Goal: Task Accomplishment & Management: Manage account settings

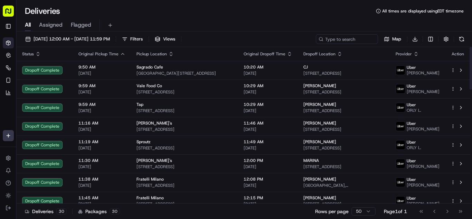
click at [120, 55] on icon "button" at bounding box center [123, 54] width 6 height 6
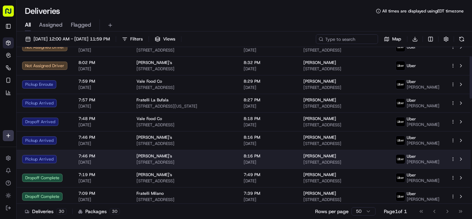
scroll to position [35, 0]
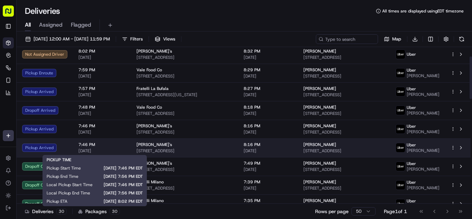
click at [113, 144] on span "7:46 PM" at bounding box center [101, 145] width 47 height 6
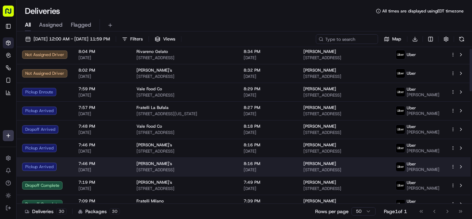
scroll to position [0, 0]
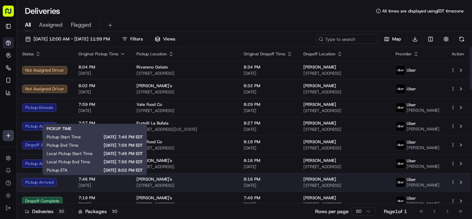
click at [116, 181] on span "7:46 PM" at bounding box center [101, 179] width 47 height 6
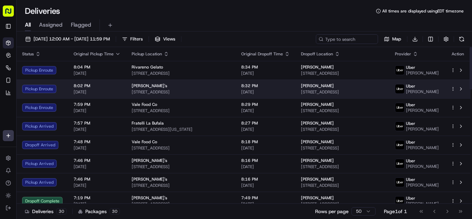
click at [121, 91] on td "8:02 PM 09/15/2025" at bounding box center [97, 88] width 58 height 19
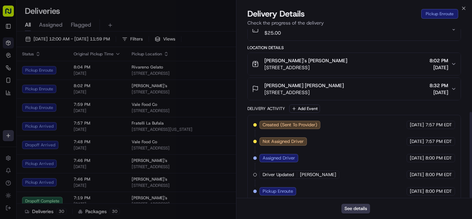
scroll to position [162, 0]
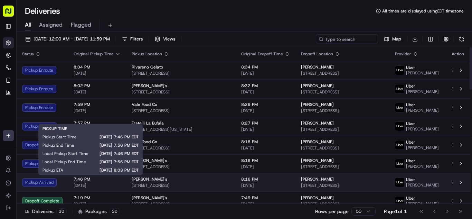
click at [113, 180] on span "7:46 PM" at bounding box center [97, 179] width 47 height 6
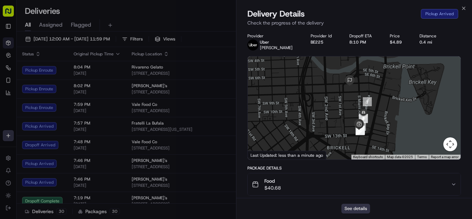
click at [354, 208] on button "See details" at bounding box center [355, 209] width 29 height 10
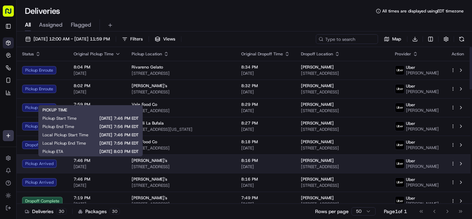
click at [116, 168] on span "[DATE]" at bounding box center [97, 167] width 47 height 6
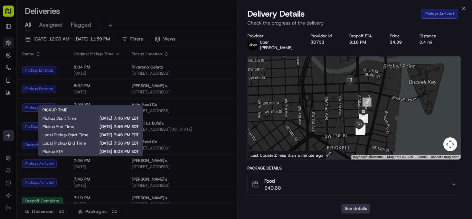
click at [356, 208] on button "See details" at bounding box center [355, 209] width 29 height 10
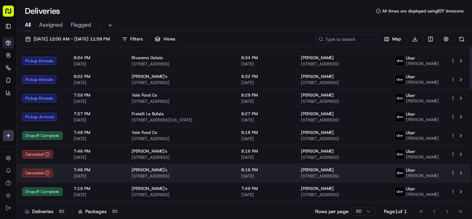
scroll to position [0, 0]
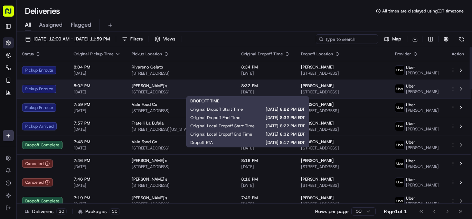
click at [275, 93] on span "[DATE]" at bounding box center [265, 92] width 49 height 6
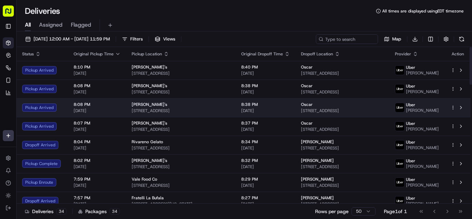
click at [117, 107] on div "8:08 PM 09/15/2025" at bounding box center [97, 108] width 47 height 12
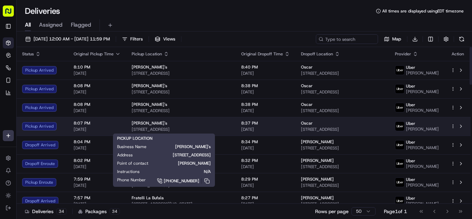
click at [177, 129] on span "[STREET_ADDRESS]" at bounding box center [181, 129] width 98 height 6
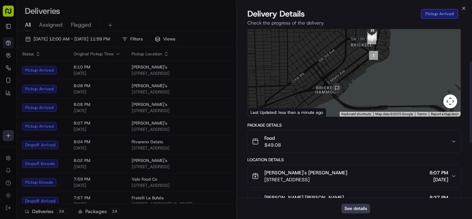
scroll to position [69, 0]
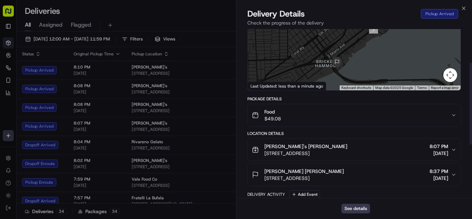
click at [321, 117] on div "Food $49.08" at bounding box center [351, 115] width 199 height 14
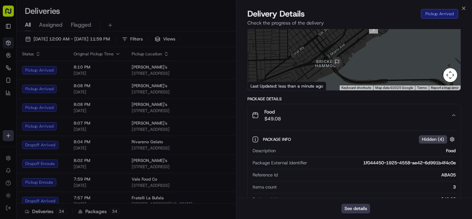
click at [321, 117] on div "Food $49.08" at bounding box center [351, 115] width 199 height 14
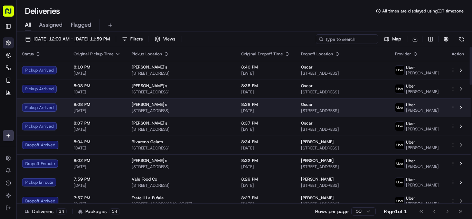
click at [190, 105] on div "Happea's" at bounding box center [181, 105] width 98 height 6
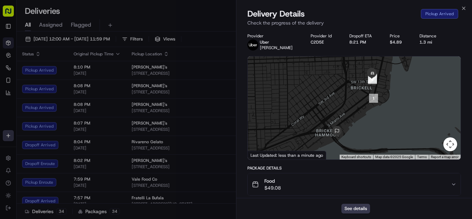
click at [331, 182] on div "Food $49.08" at bounding box center [351, 184] width 199 height 14
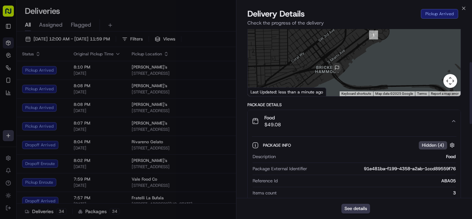
scroll to position [104, 0]
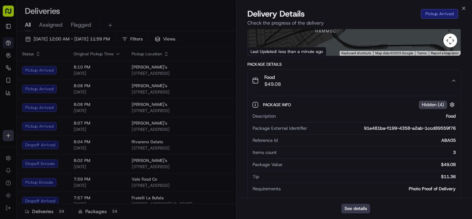
click at [330, 82] on div "Food $49.08" at bounding box center [351, 81] width 199 height 14
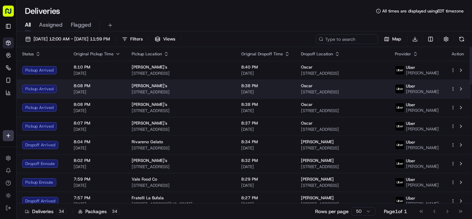
click at [186, 89] on span "[STREET_ADDRESS]" at bounding box center [181, 92] width 98 height 6
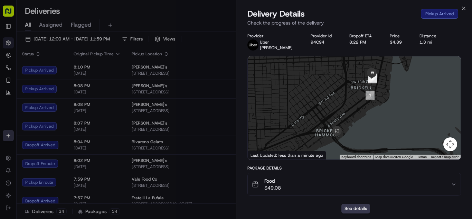
click at [310, 183] on div "Food $49.08" at bounding box center [351, 184] width 199 height 14
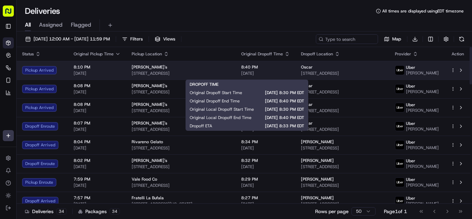
click at [272, 72] on div "8:40 PM 09/15/2025" at bounding box center [265, 70] width 49 height 12
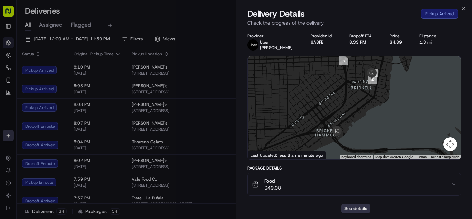
click at [349, 208] on button "See details" at bounding box center [355, 209] width 29 height 10
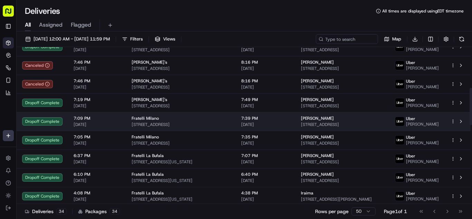
scroll to position [138, 0]
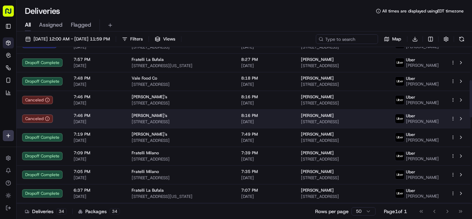
click at [184, 124] on span "[STREET_ADDRESS]" at bounding box center [181, 122] width 98 height 6
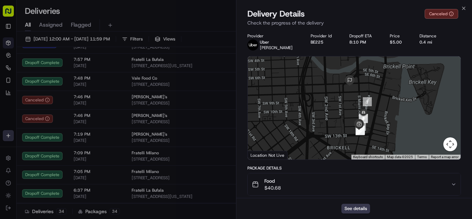
click at [313, 186] on div "Food $40.68" at bounding box center [351, 184] width 199 height 14
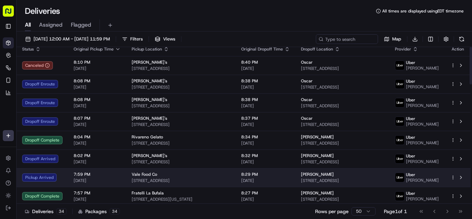
scroll to position [0, 0]
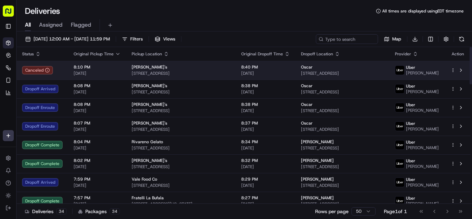
click at [120, 70] on td "8:10 PM 09/15/2025" at bounding box center [97, 70] width 58 height 19
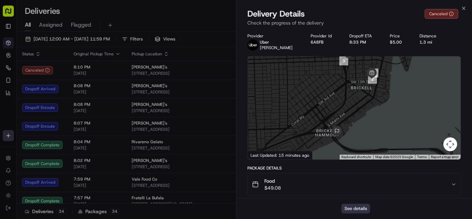
click at [353, 206] on button "See details" at bounding box center [355, 209] width 29 height 10
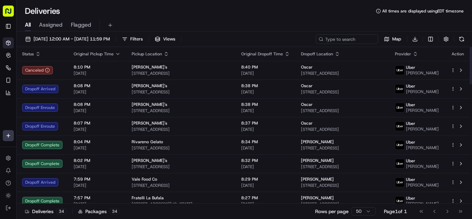
click at [109, 113] on span "[DATE]" at bounding box center [97, 111] width 47 height 6
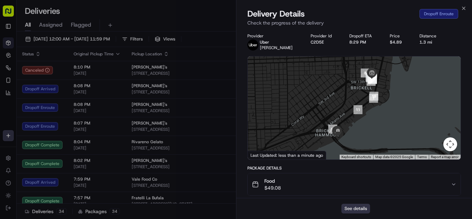
click at [358, 208] on button "See details" at bounding box center [355, 209] width 29 height 10
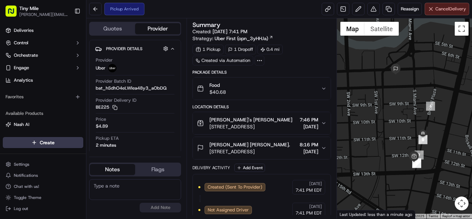
click at [447, 7] on span "Cancel Delivery" at bounding box center [450, 9] width 31 height 6
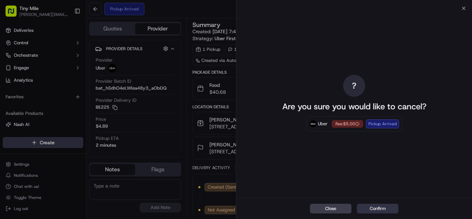
click at [386, 209] on button "Confirm" at bounding box center [377, 209] width 41 height 10
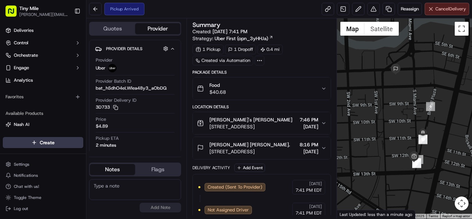
click at [449, 10] on span "Cancel Delivery" at bounding box center [450, 9] width 31 height 6
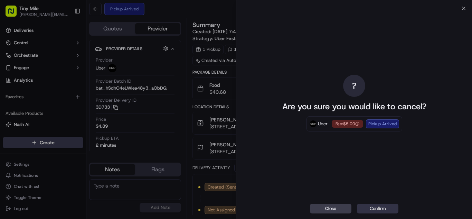
click at [380, 208] on button "Confirm" at bounding box center [377, 209] width 41 height 10
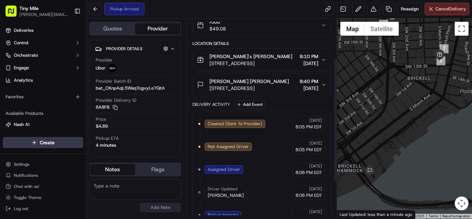
scroll to position [122, 0]
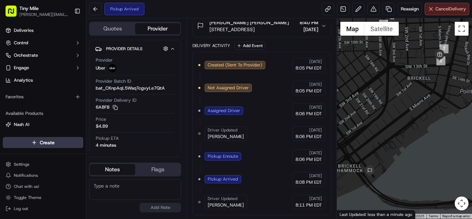
click at [455, 10] on span "Cancel Delivery" at bounding box center [450, 9] width 31 height 6
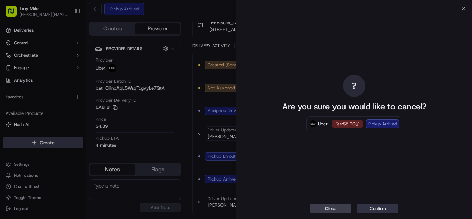
click at [378, 209] on button "Confirm" at bounding box center [377, 209] width 41 height 10
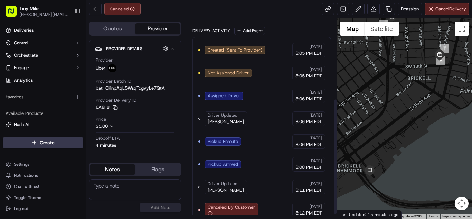
scroll to position [145, 0]
